Goal: Information Seeking & Learning: Learn about a topic

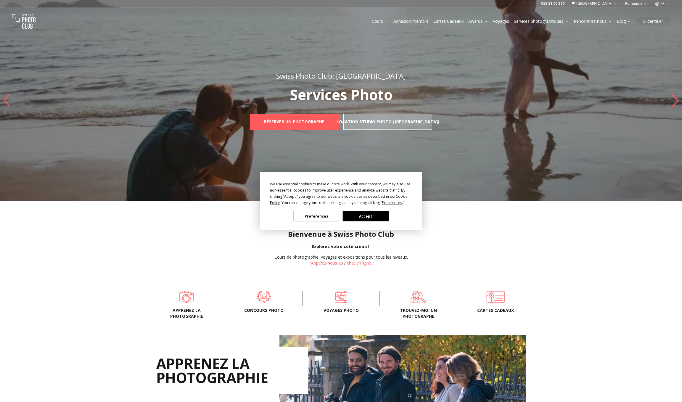
click at [375, 219] on button "Accept" at bounding box center [366, 216] width 46 height 10
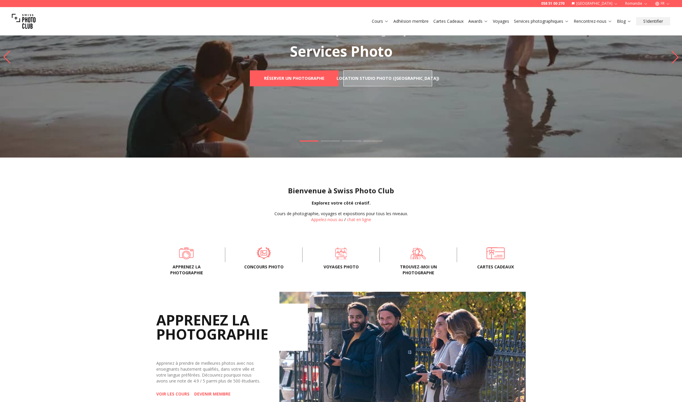
scroll to position [88, 0]
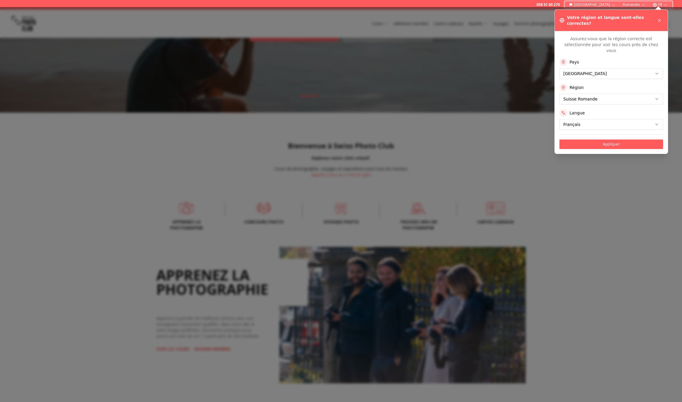
click at [577, 170] on div at bounding box center [341, 204] width 682 height 395
click at [659, 18] on icon at bounding box center [659, 20] width 5 height 5
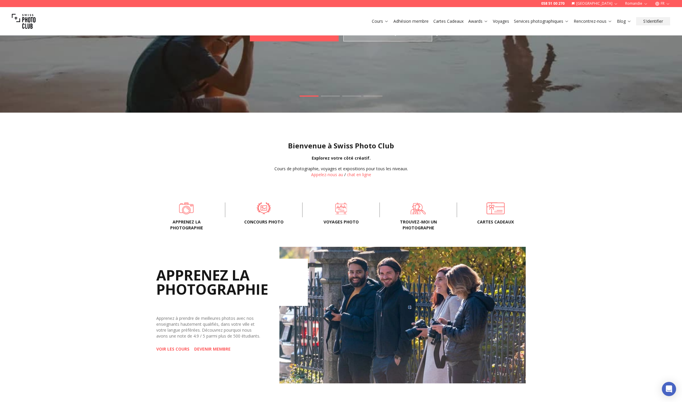
click at [375, 20] on link "Cours" at bounding box center [380, 21] width 17 height 6
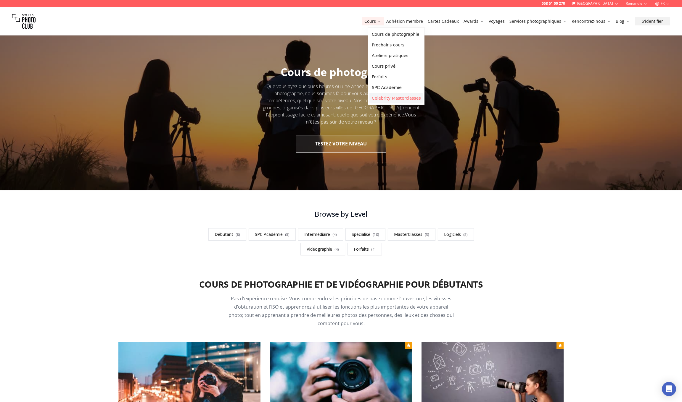
click at [391, 98] on link "Celebrity Masterclasses" at bounding box center [396, 98] width 54 height 11
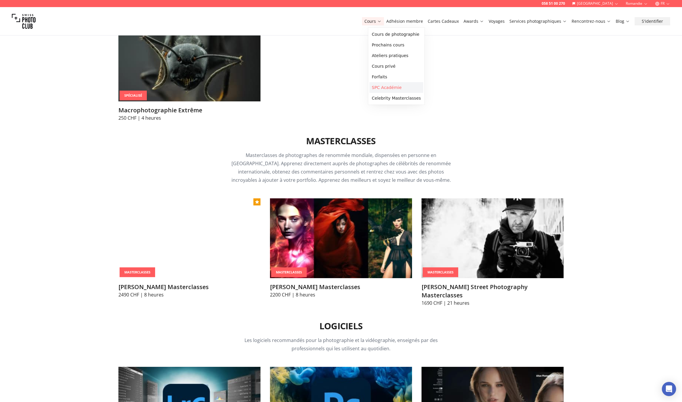
scroll to position [1644, 0]
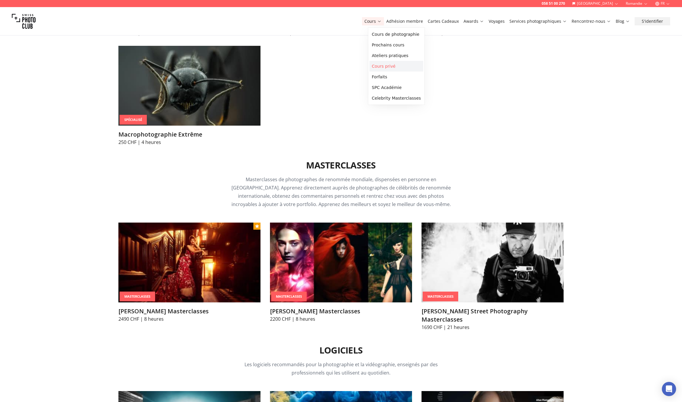
click at [385, 68] on link "Cours privé" at bounding box center [396, 66] width 54 height 11
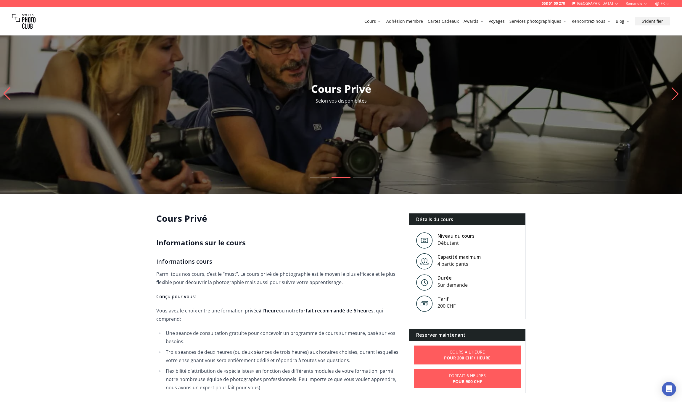
scroll to position [35, 0]
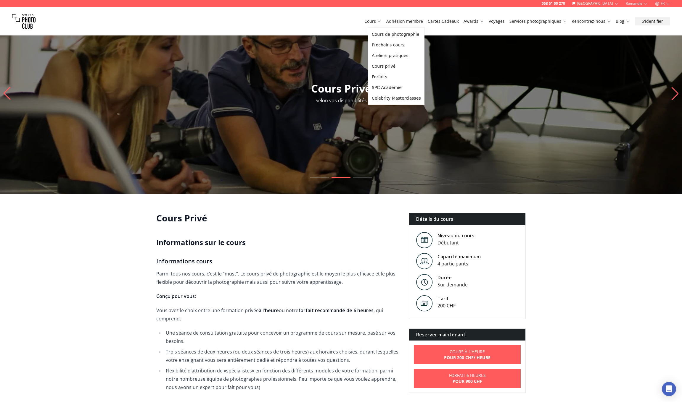
click at [375, 19] on link "Cours" at bounding box center [372, 21] width 17 height 6
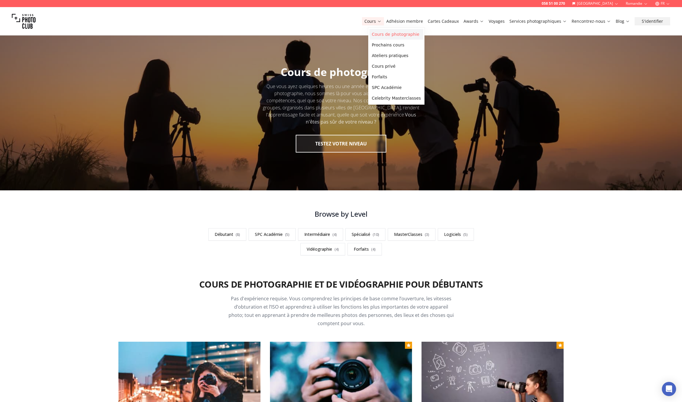
click at [378, 34] on link "Cours de photographie" at bounding box center [396, 34] width 54 height 11
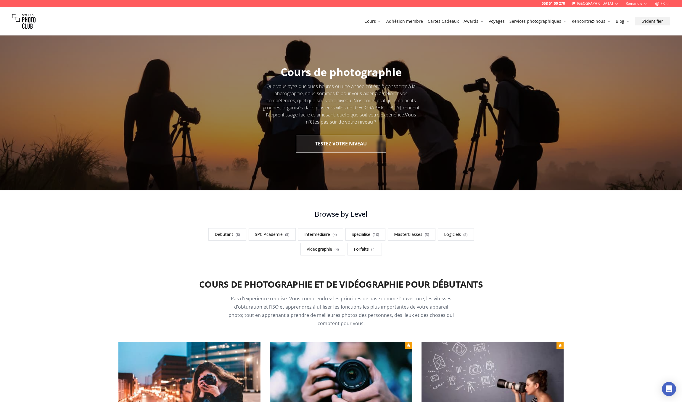
click at [495, 20] on link "Voyages" at bounding box center [496, 21] width 16 height 6
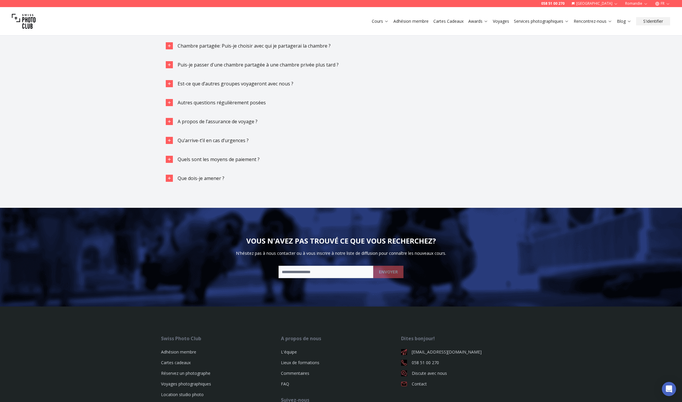
scroll to position [1372, 0]
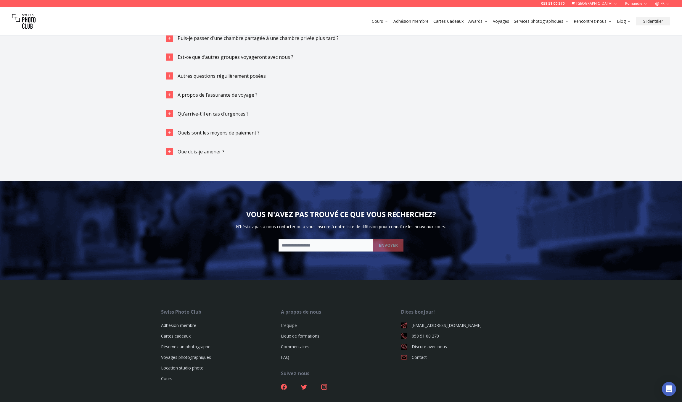
click at [283, 323] on link "L'équipe" at bounding box center [289, 326] width 16 height 6
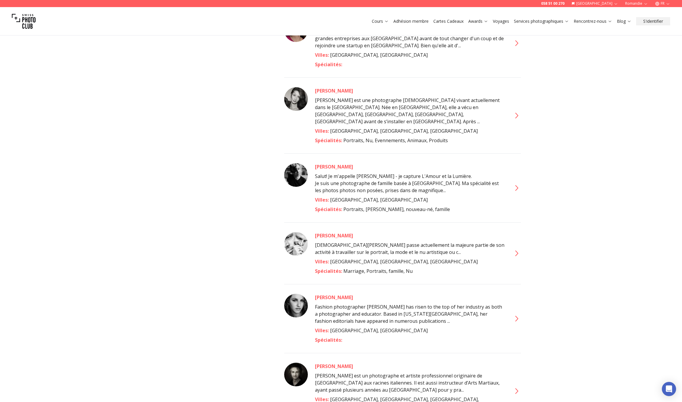
scroll to position [1413, 0]
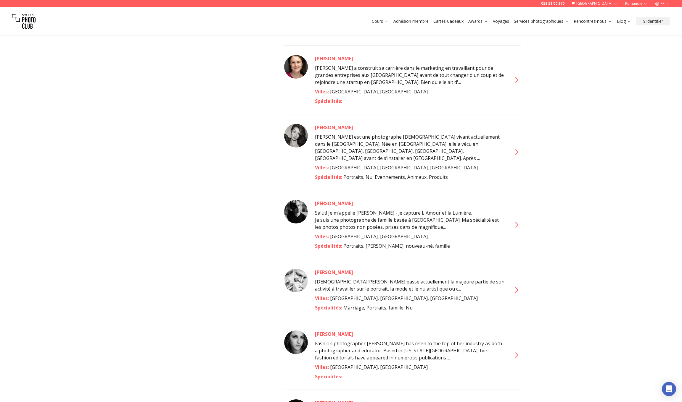
click at [410, 20] on link "Adhésion membre" at bounding box center [410, 21] width 35 height 6
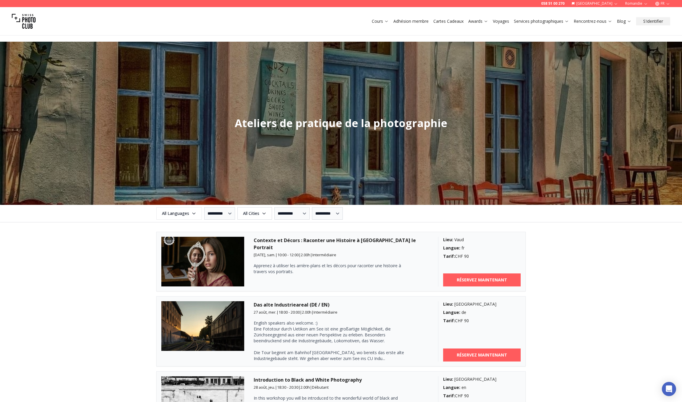
scroll to position [446, 0]
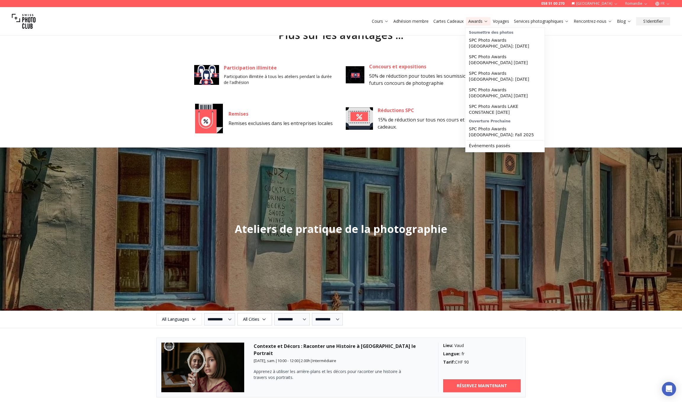
click at [475, 21] on link "Awards" at bounding box center [478, 21] width 20 height 6
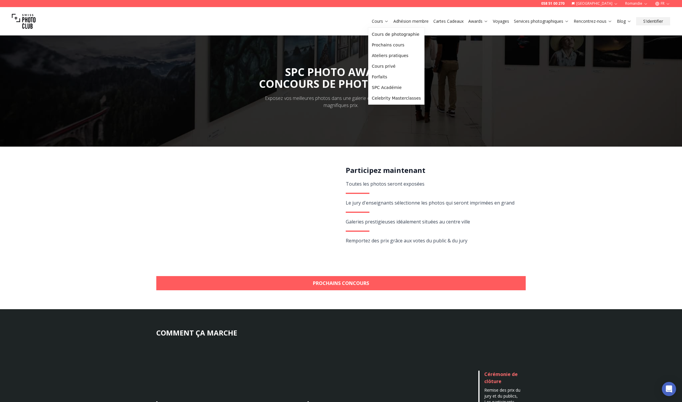
click at [380, 19] on link "Cours" at bounding box center [380, 21] width 17 height 6
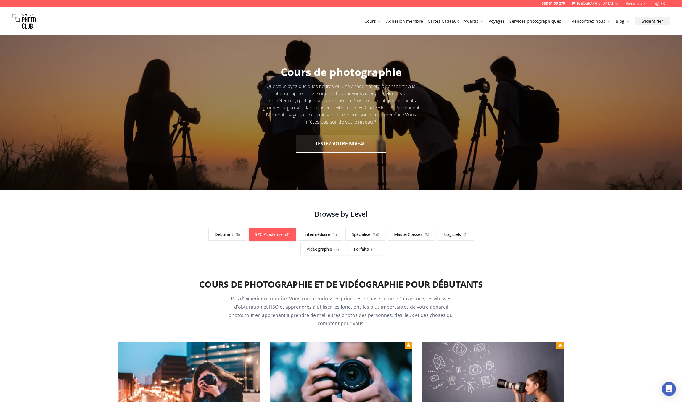
click at [266, 233] on link "SPC Académie ( 5 )" at bounding box center [271, 234] width 47 height 12
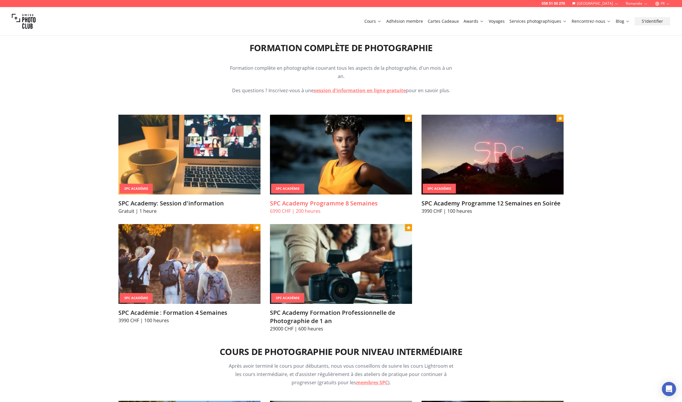
click at [289, 208] on p "6990 CHF | 200 heures" at bounding box center [341, 211] width 142 height 7
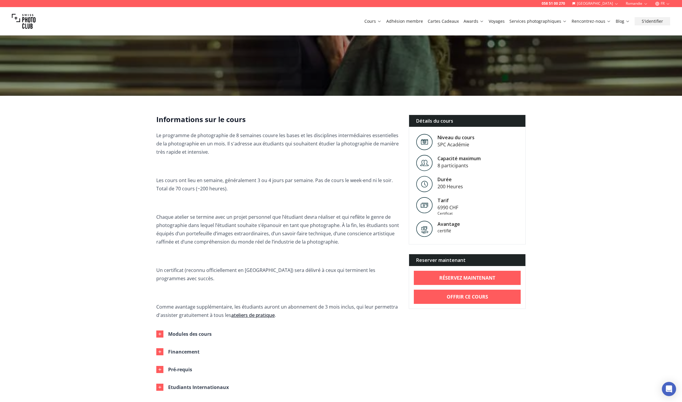
scroll to position [194, 0]
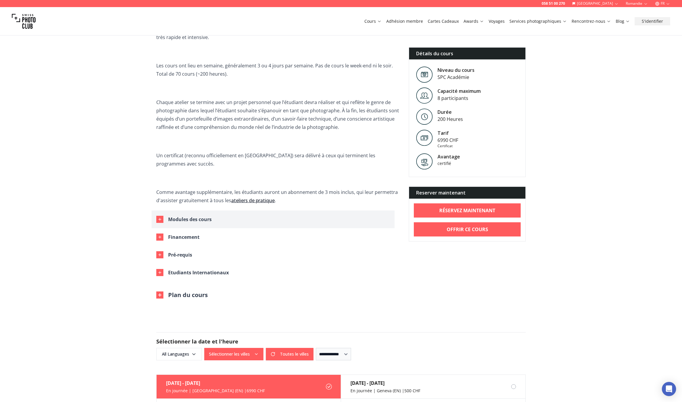
click at [184, 215] on div "Modules des cours" at bounding box center [189, 219] width 43 height 8
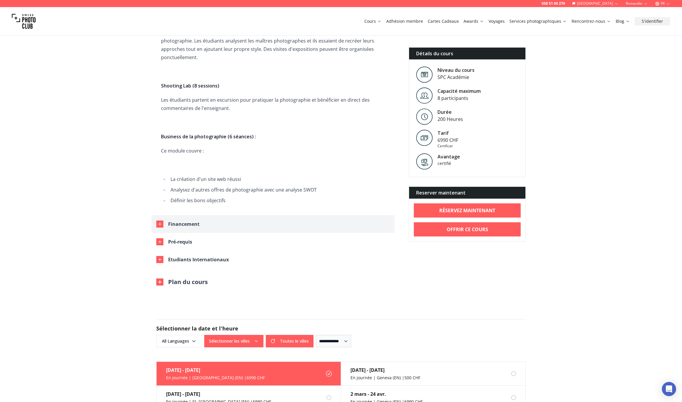
scroll to position [793, 0]
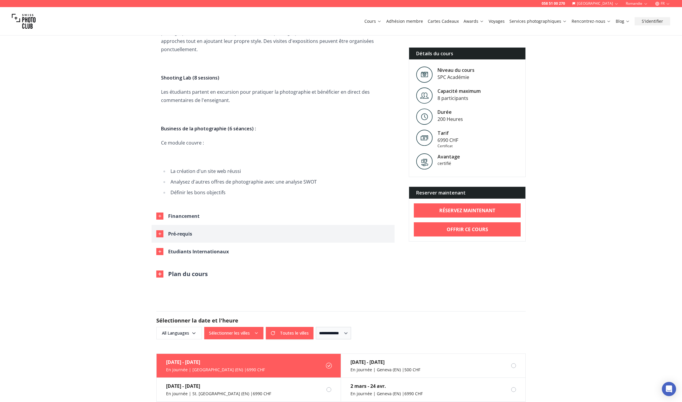
click at [180, 230] on div "Pré-requis" at bounding box center [180, 234] width 24 height 8
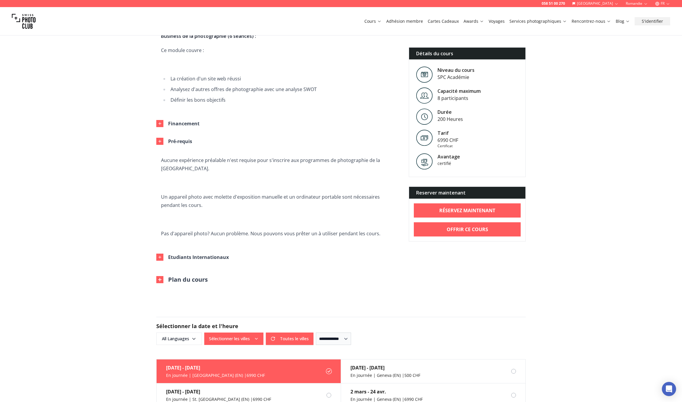
scroll to position [914, 0]
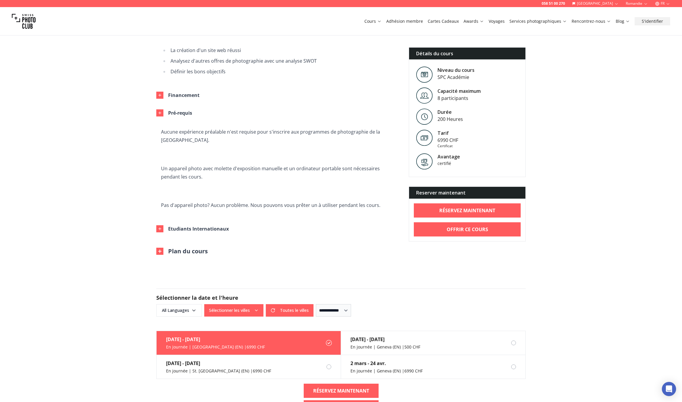
click at [192, 247] on button "Plan du cours" at bounding box center [181, 251] width 51 height 8
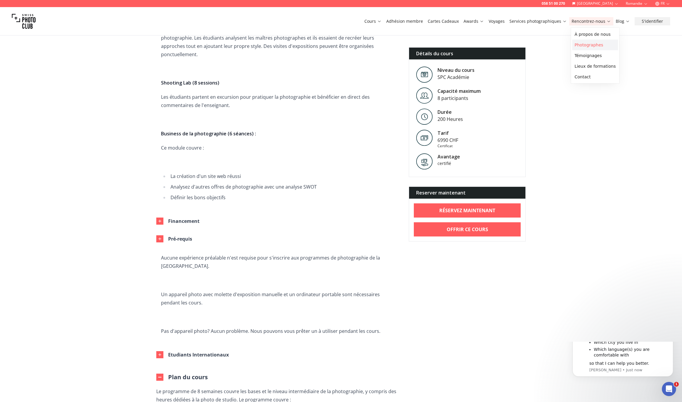
scroll to position [0, 0]
click at [581, 43] on link "Photographes" at bounding box center [595, 45] width 46 height 11
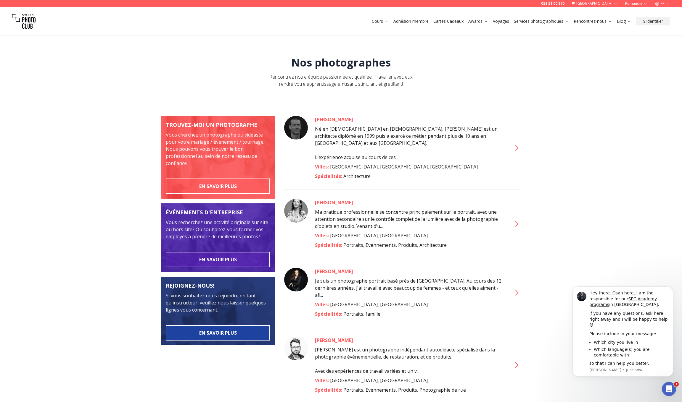
click at [242, 333] on button "EN SAVOIR PLUS" at bounding box center [218, 332] width 104 height 15
click at [631, 2] on button "Romandie" at bounding box center [636, 3] width 28 height 7
click at [591, 21] on link "Rencontrez-nous" at bounding box center [592, 21] width 38 height 6
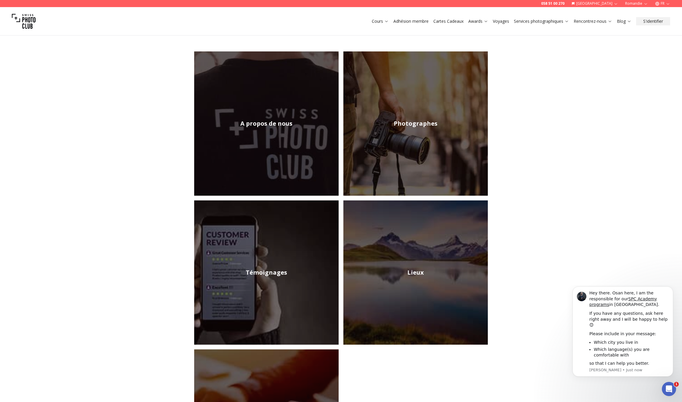
scroll to position [70, 0]
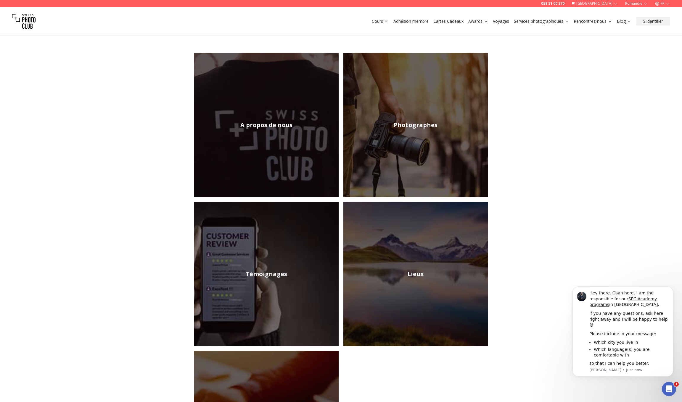
click at [379, 142] on img at bounding box center [415, 125] width 144 height 144
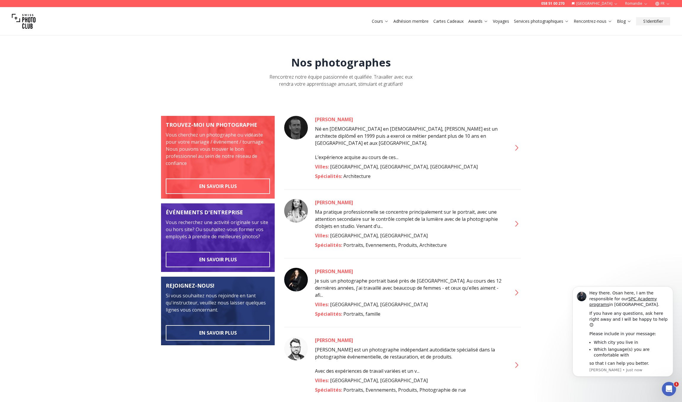
click at [334, 120] on div "[PERSON_NAME]" at bounding box center [409, 119] width 189 height 7
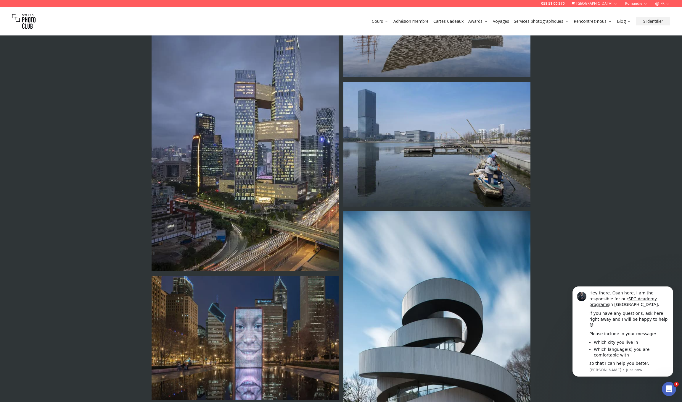
scroll to position [1271, 0]
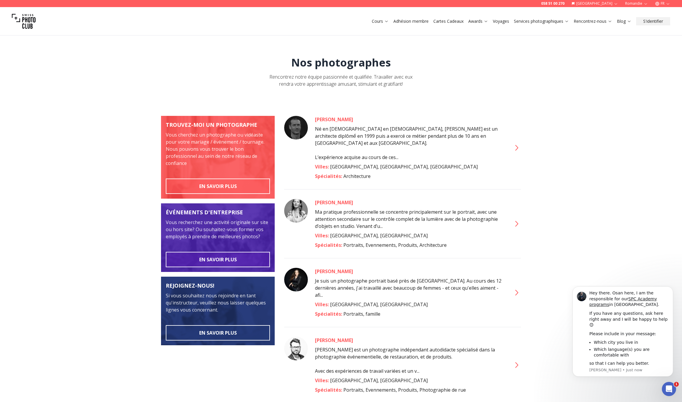
click at [329, 199] on div "[PERSON_NAME]" at bounding box center [409, 202] width 189 height 7
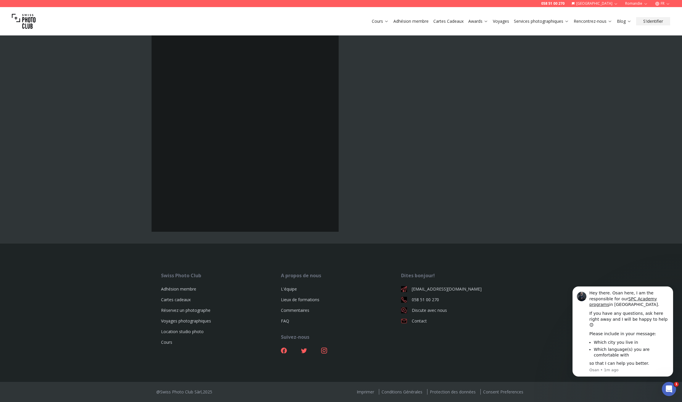
scroll to position [2662, 0]
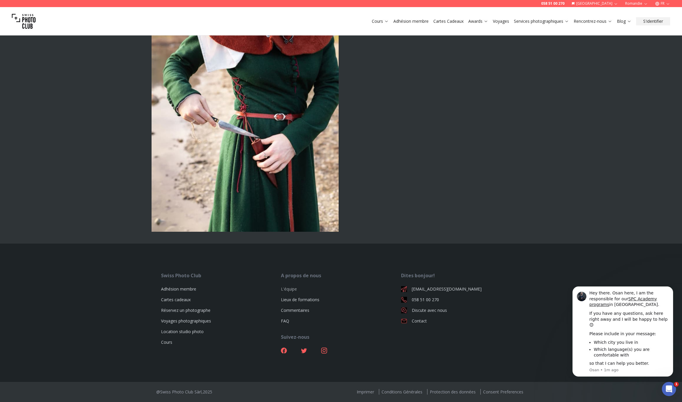
click at [292, 288] on link "L'équipe" at bounding box center [289, 289] width 16 height 6
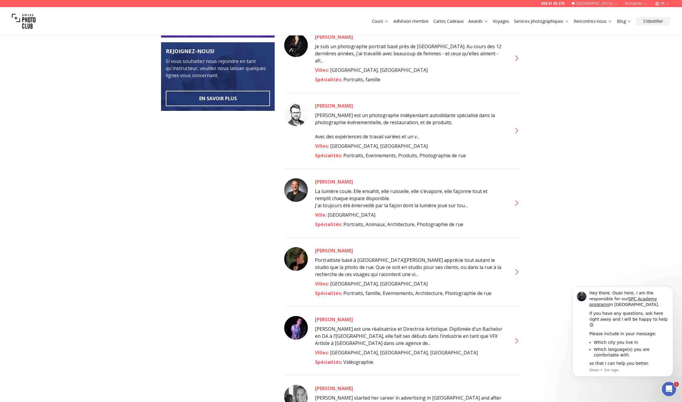
scroll to position [253, 0]
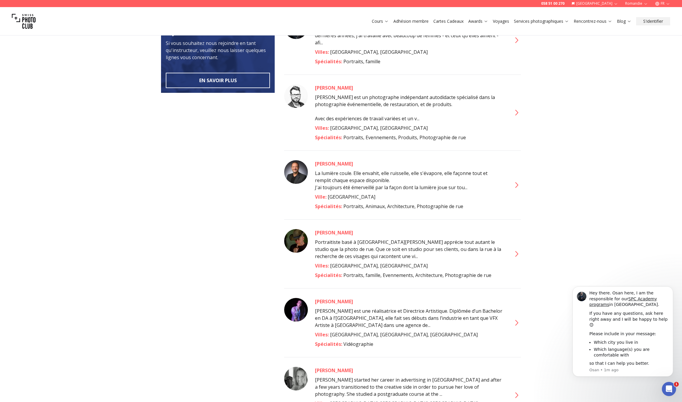
click at [332, 160] on div "[PERSON_NAME]" at bounding box center [409, 163] width 189 height 7
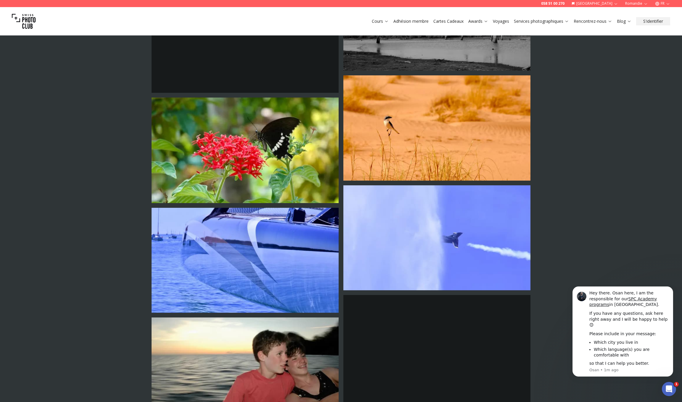
scroll to position [1245, 0]
